Goal: Information Seeking & Learning: Learn about a topic

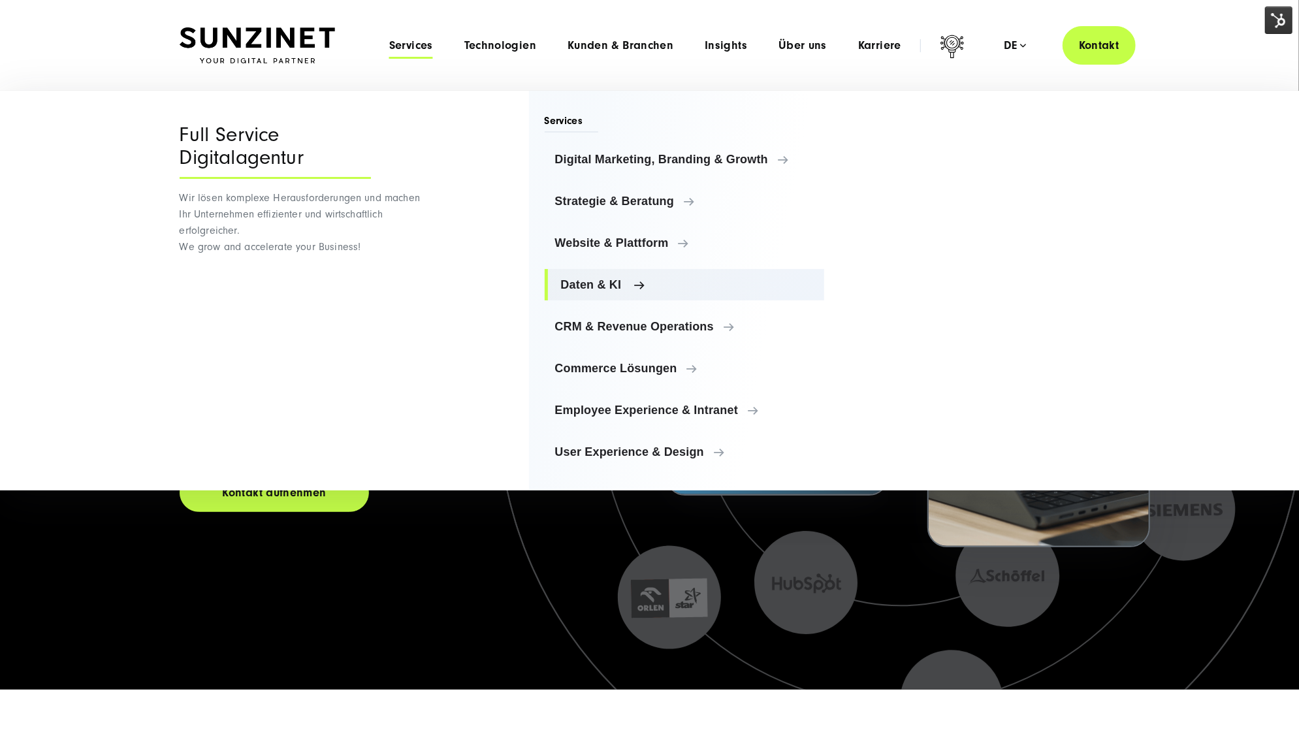
click at [601, 289] on span "Daten & KI" at bounding box center [687, 284] width 253 height 13
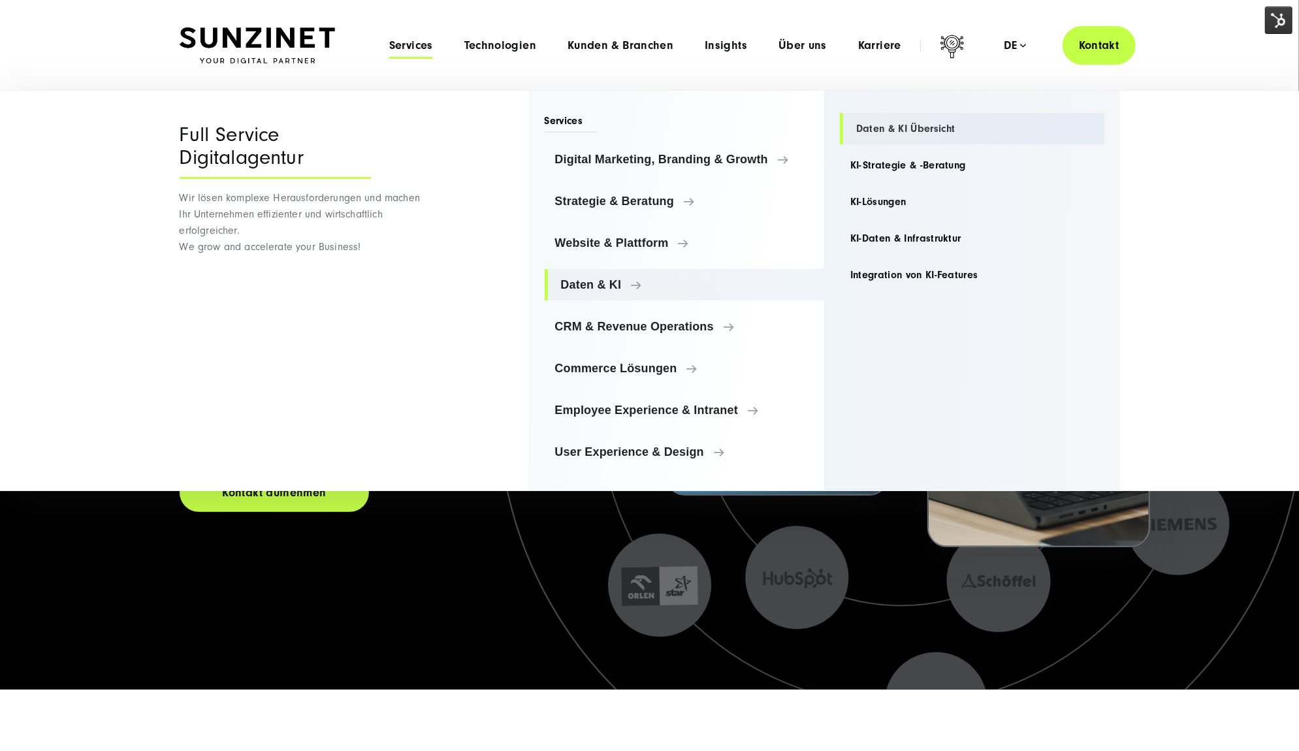
click at [943, 127] on link "Daten & KI Übersicht" at bounding box center [972, 128] width 265 height 31
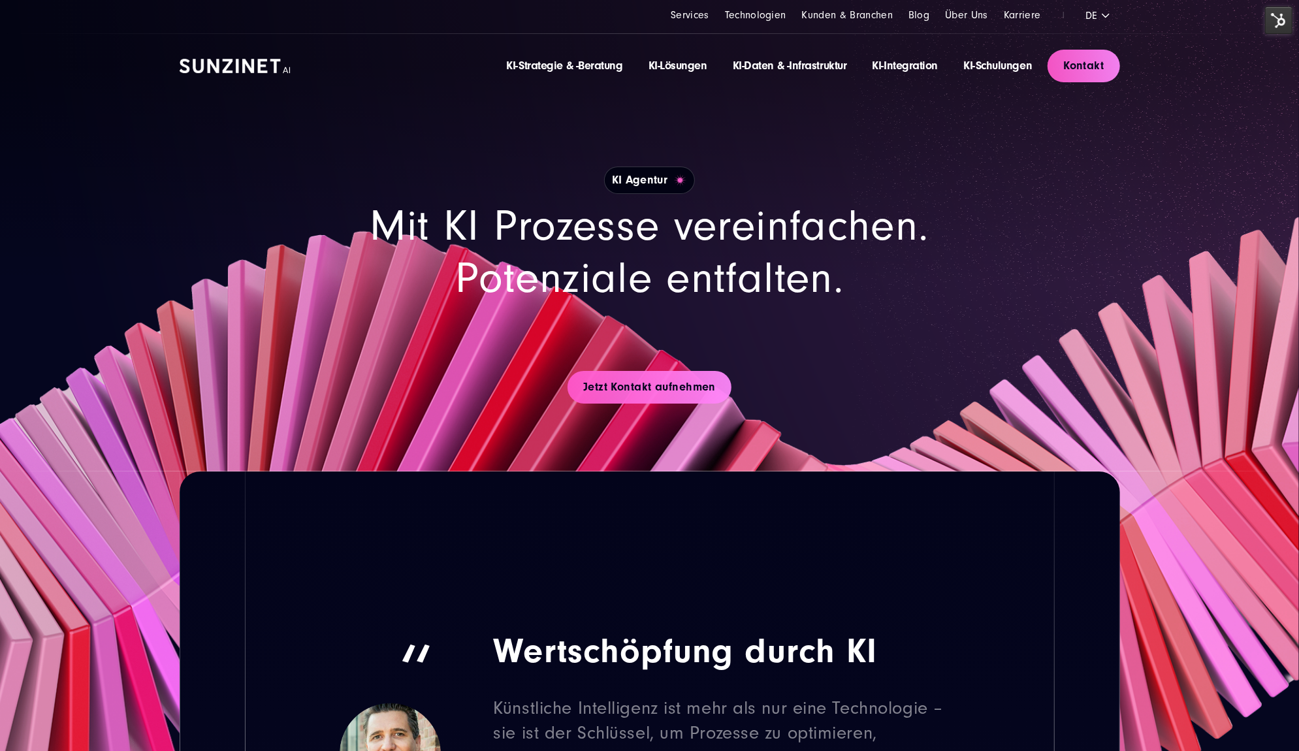
click at [1282, 16] on img at bounding box center [1278, 20] width 27 height 27
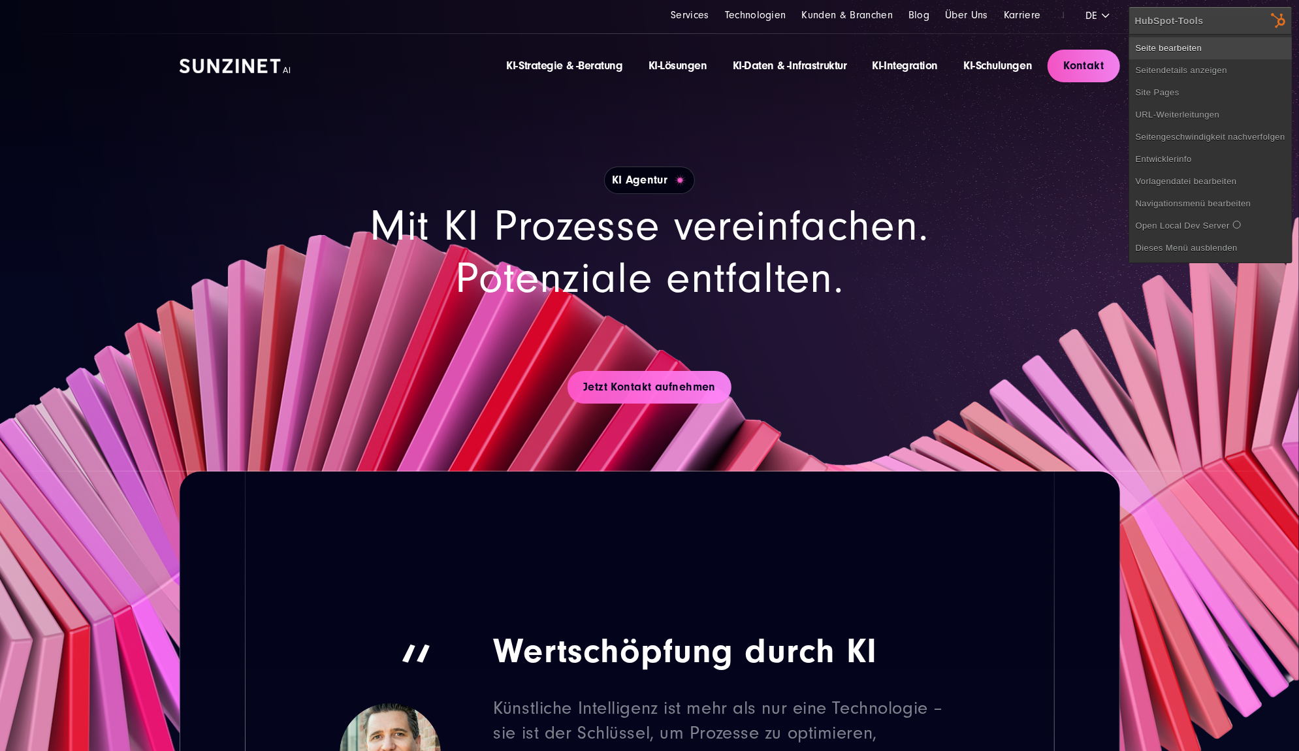
click at [1248, 41] on link "Seite bearbeiten" at bounding box center [1210, 48] width 163 height 22
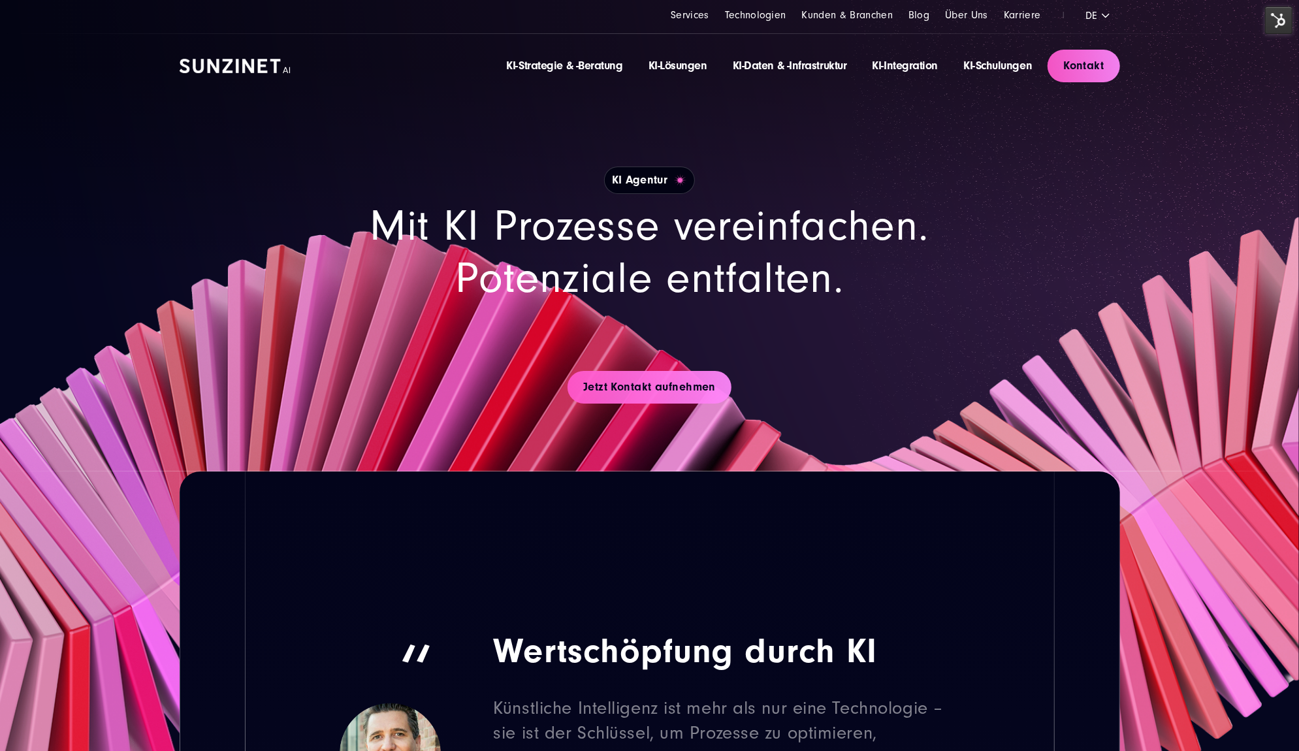
click at [831, 244] on h2 "Mit KI Prozesse vereinfachen. Potenziale entfalten." at bounding box center [649, 253] width 627 height 104
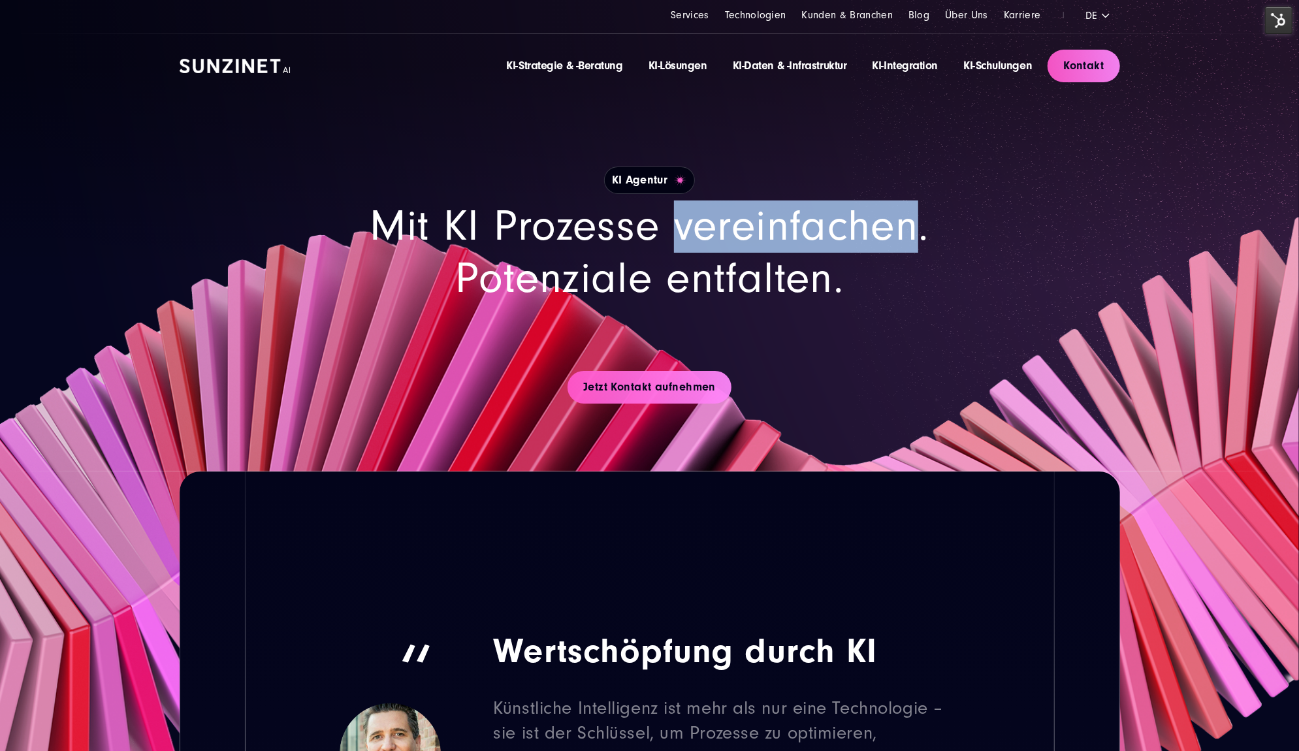
click at [831, 244] on h2 "Mit KI Prozesse vereinfachen. Potenziale entfalten." at bounding box center [649, 253] width 627 height 104
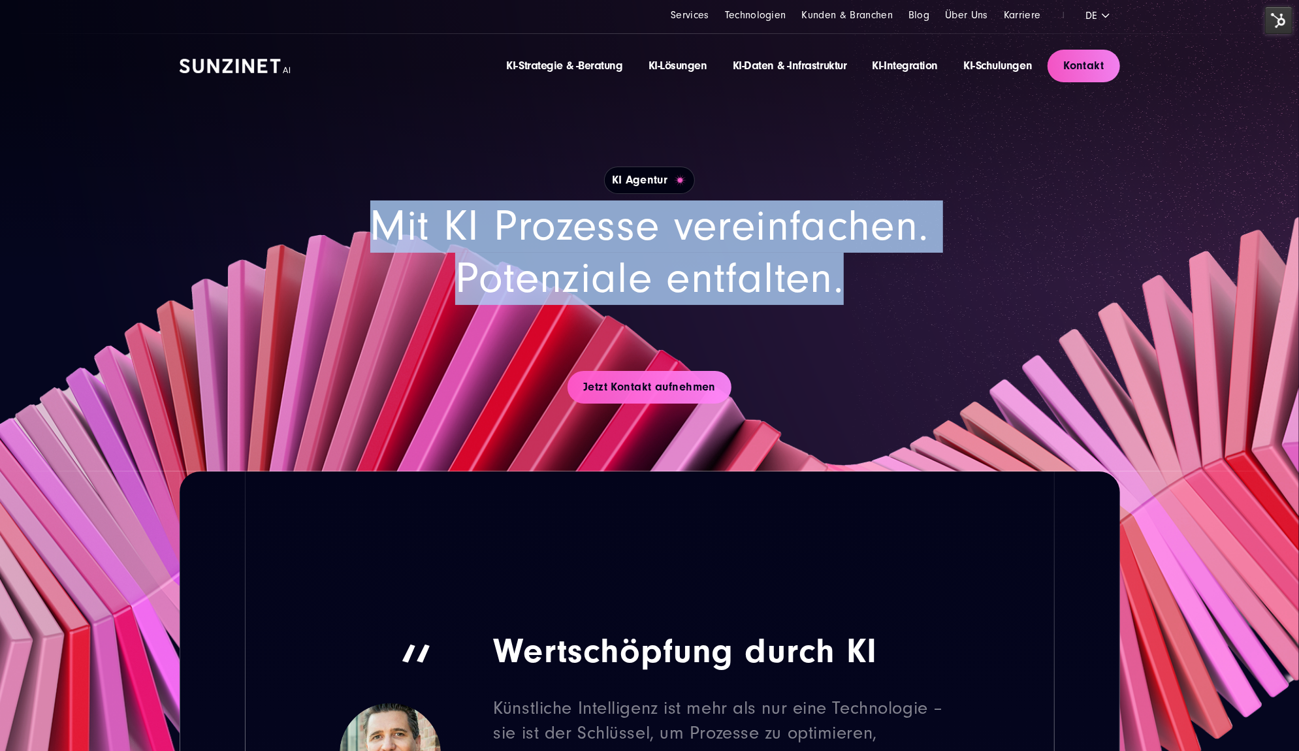
click at [831, 244] on h2 "Mit KI Prozesse vereinfachen. Potenziale entfalten." at bounding box center [649, 253] width 627 height 104
copy div "Mit KI Prozesse vereinfachen. Potenziale entfalten."
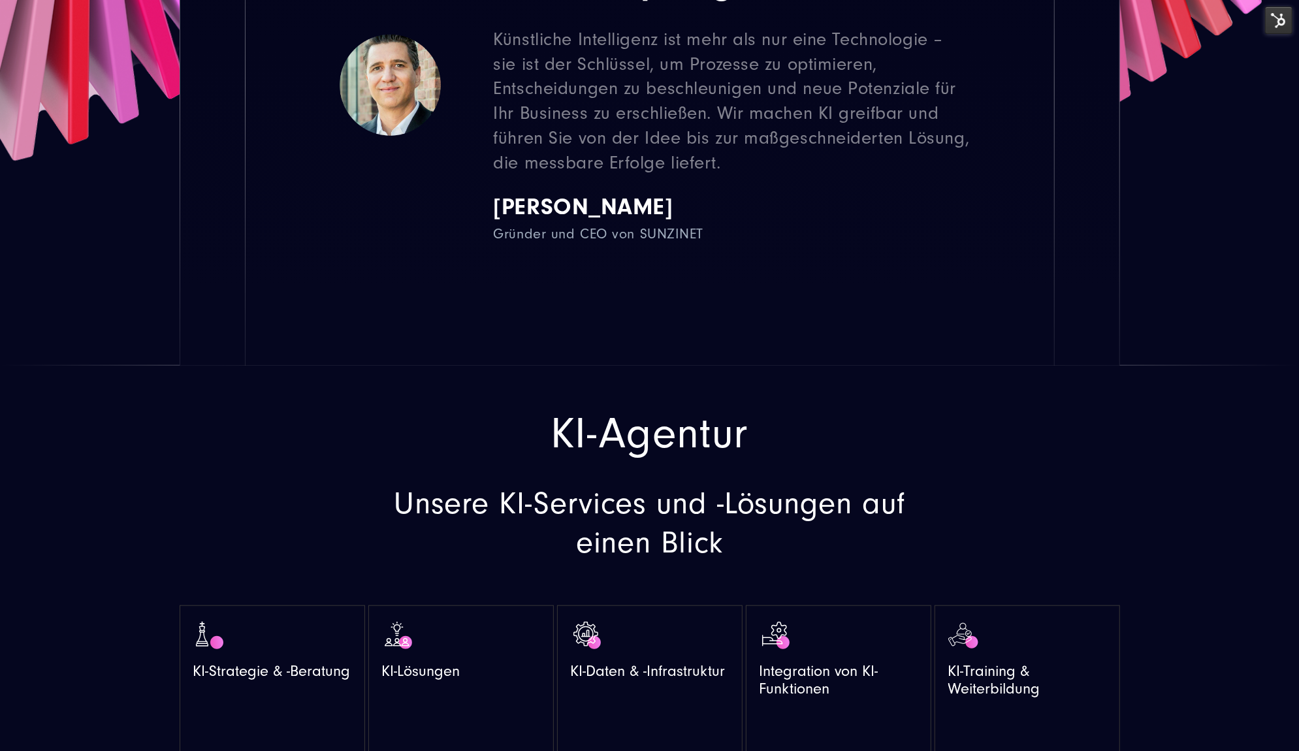
scroll to position [871, 0]
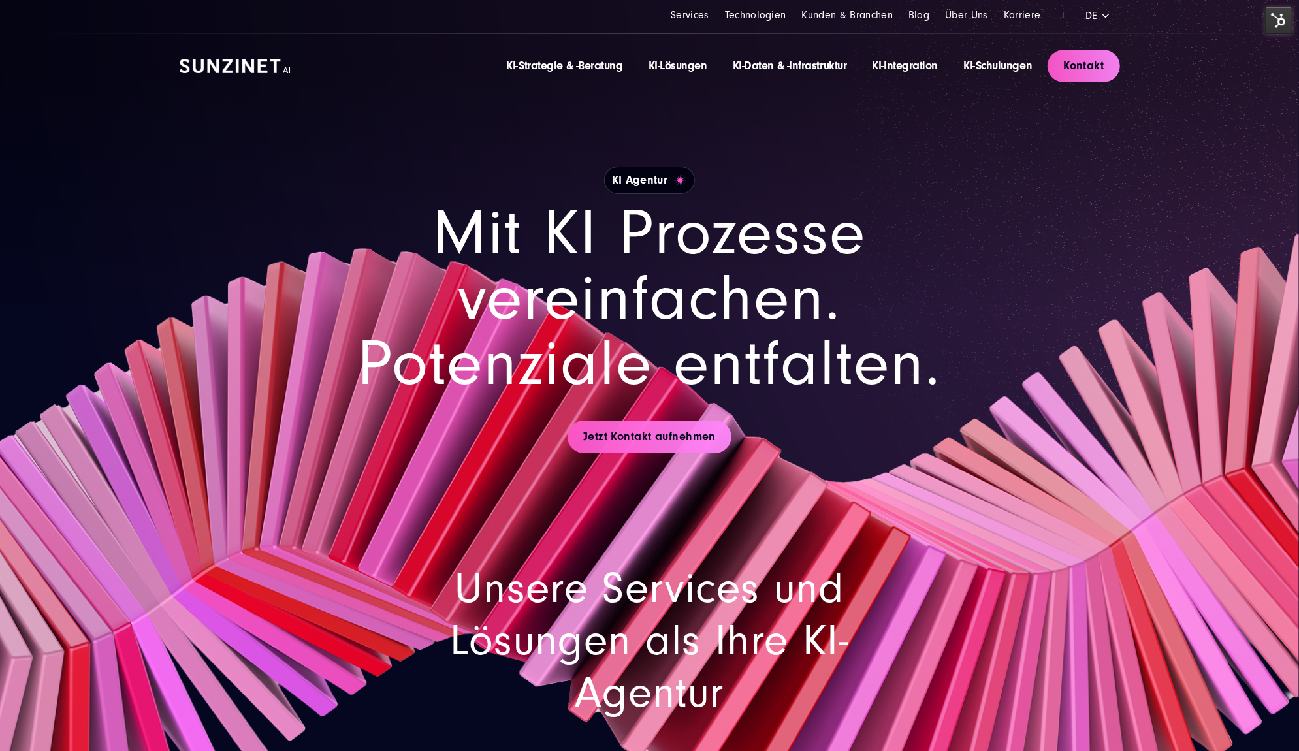
click at [741, 306] on h1 "Mit KI Prozesse vereinfachen. Potenziale entfalten." at bounding box center [649, 299] width 627 height 196
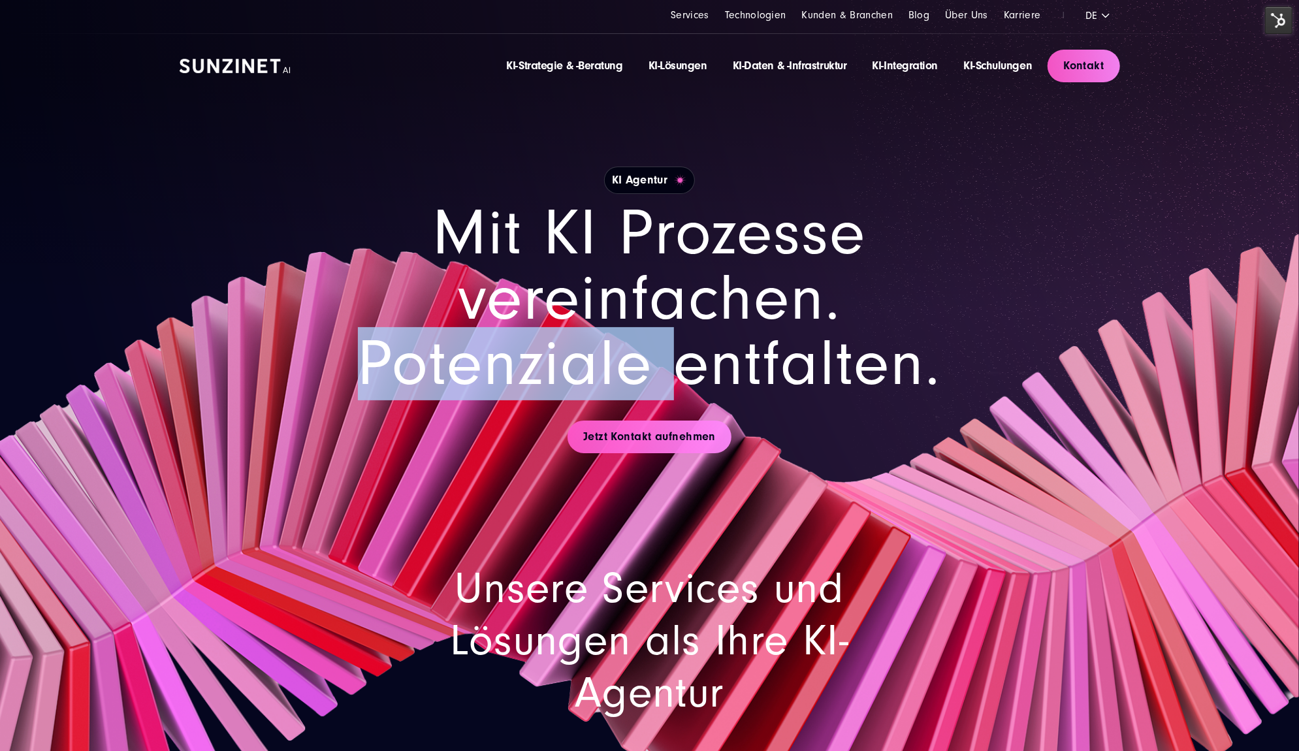
click at [741, 305] on h1 "Mit KI Prozesse vereinfachen. Potenziale entfalten." at bounding box center [649, 299] width 627 height 196
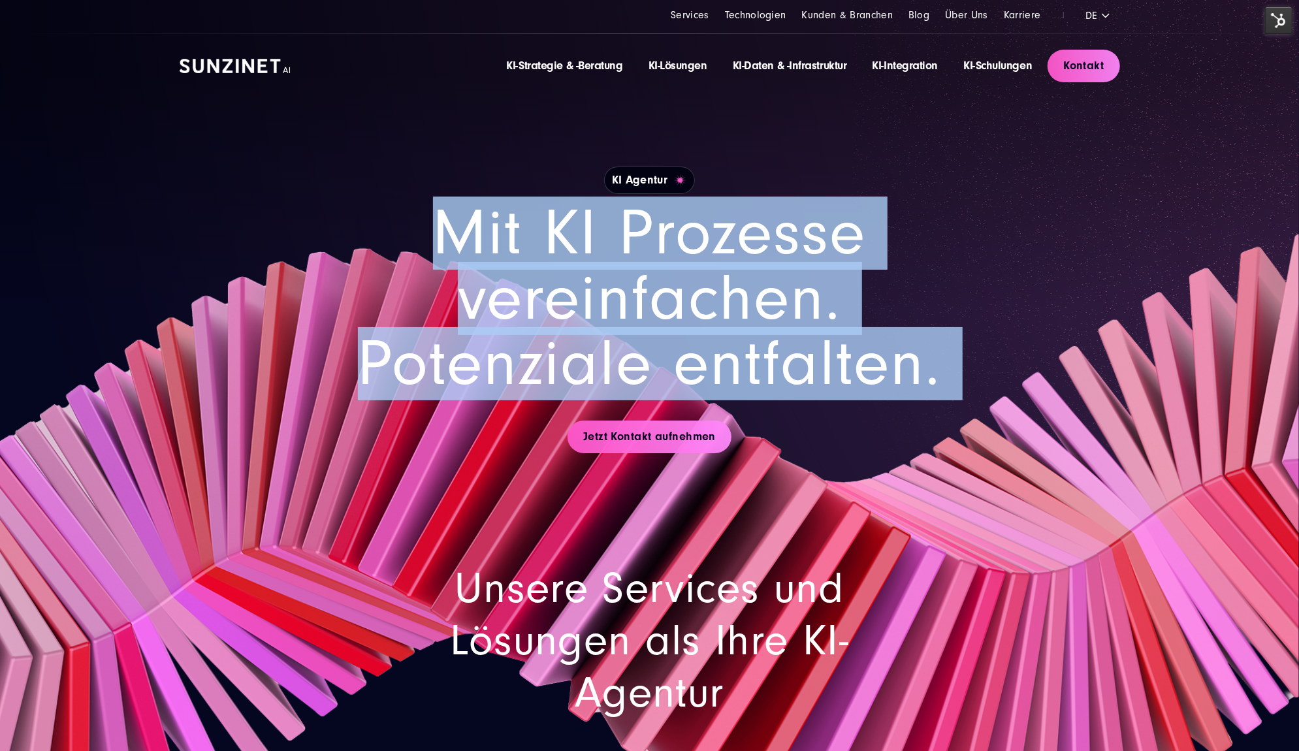
click at [742, 304] on h1 "Mit KI Prozesse vereinfachen. Potenziale entfalten." at bounding box center [649, 299] width 627 height 196
copy div "Mit KI Prozesse vereinfachen. Potenziale entfalten."
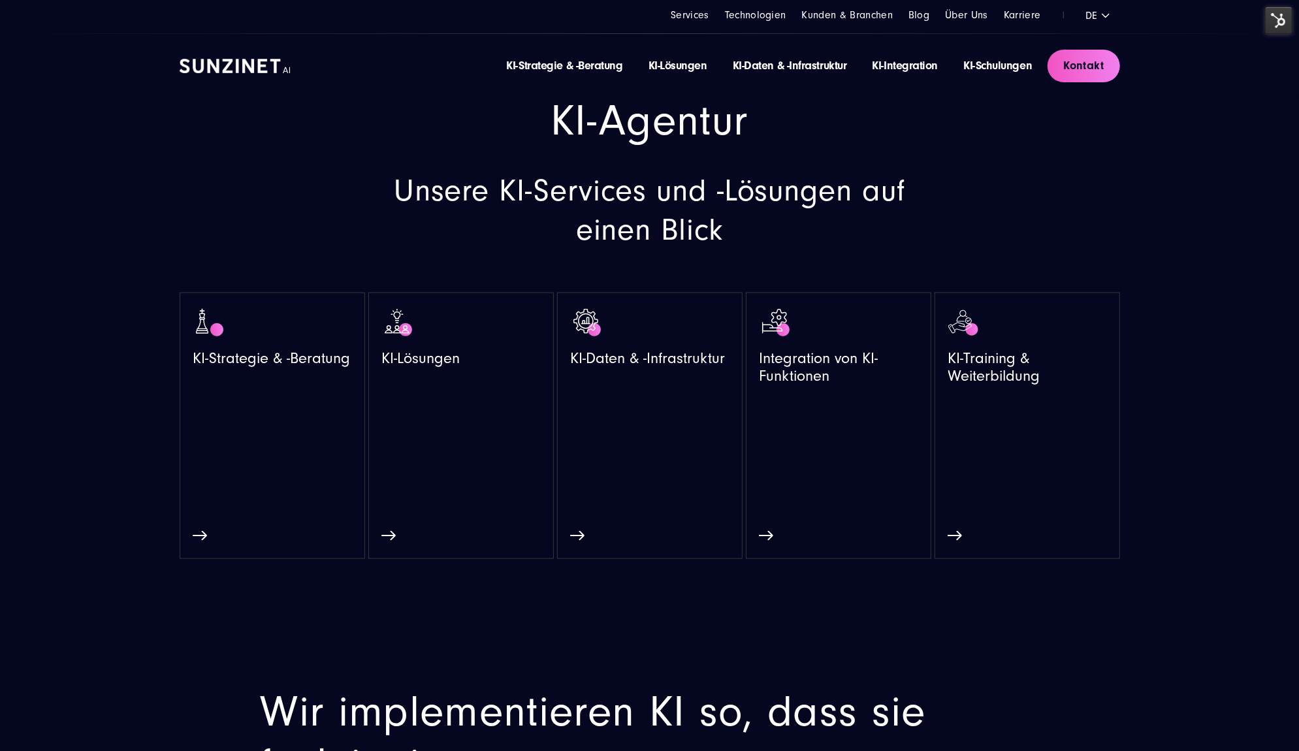
scroll to position [871, 0]
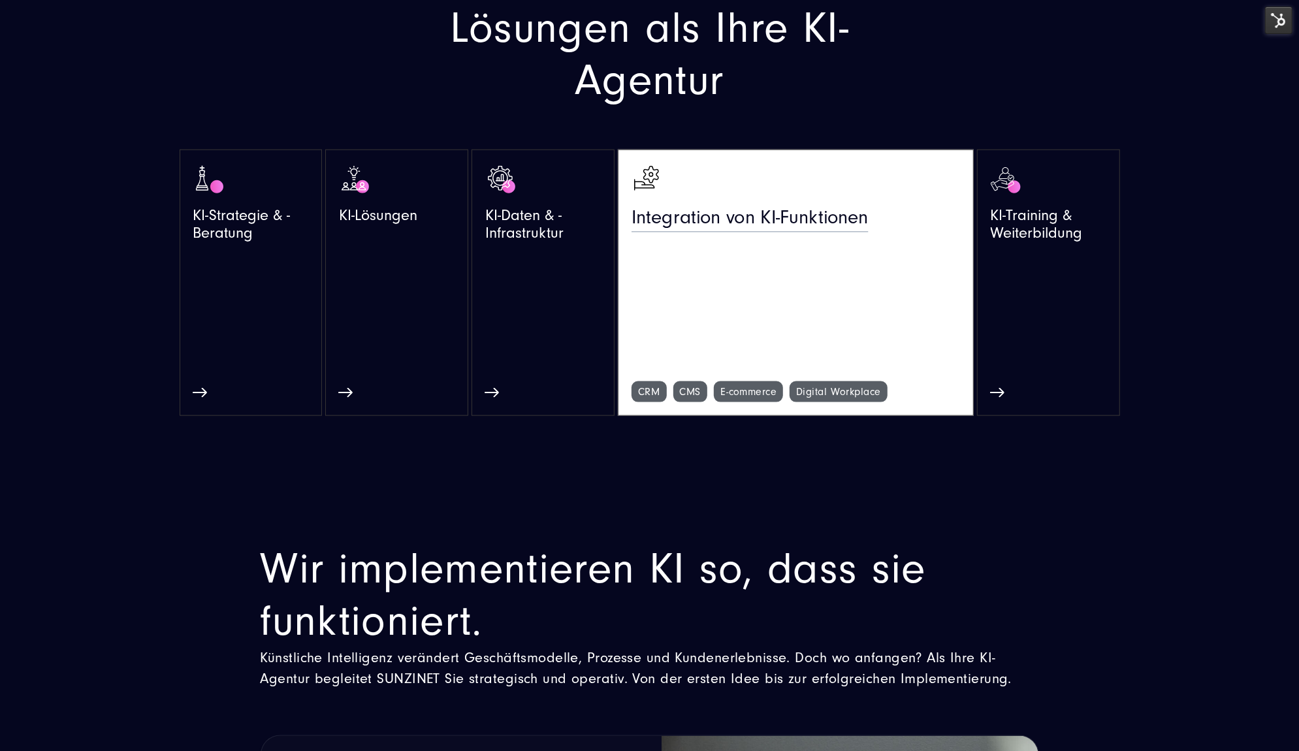
scroll to position [1088, 0]
